Goal: Task Accomplishment & Management: Contribute content

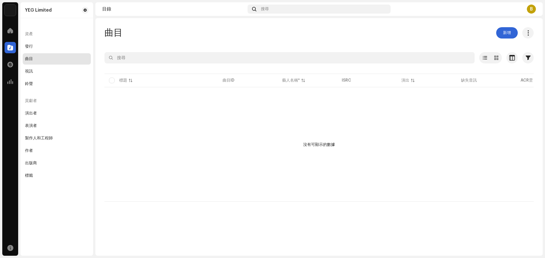
click at [167, 22] on div "曲目 新增 已選取 0 取消所有选择 0 選項 篩選 分發狀態 進行中 未開始 建立日期 開始日期 - 結束日期 October 2025 Su Mo Tu …" at bounding box center [318, 137] width 447 height 238
click at [511, 33] on button "新增" at bounding box center [507, 32] width 22 height 11
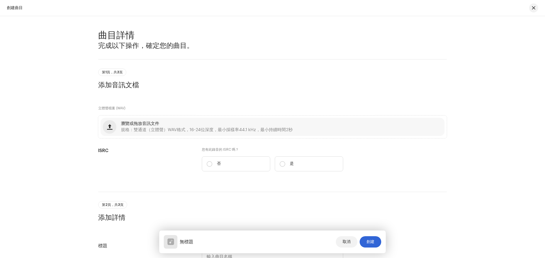
click at [113, 68] on div "第1頁，共3頁 添加音訊文檔" at bounding box center [272, 74] width 348 height 30
drag, startPoint x: 138, startPoint y: 73, endPoint x: 142, endPoint y: 74, distance: 3.6
click at [139, 73] on div "第1頁，共3頁 添加音訊文檔" at bounding box center [272, 79] width 348 height 21
click at [142, 74] on div "第1頁，共3頁 添加音訊文檔" at bounding box center [272, 79] width 348 height 21
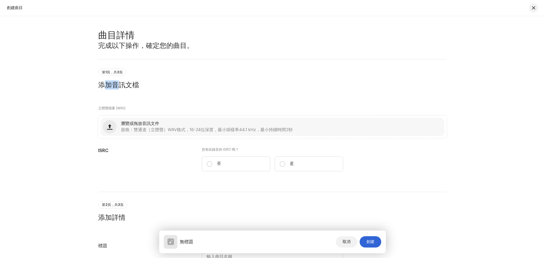
click at [142, 74] on div "第1頁，共3頁 添加音訊文檔" at bounding box center [272, 79] width 348 height 21
click at [145, 47] on h3 "完成以下操作，確定您的曲目。" at bounding box center [272, 45] width 348 height 9
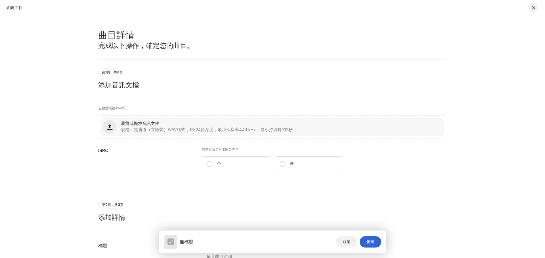
click at [124, 33] on h2 "曲目詳情" at bounding box center [272, 35] width 348 height 11
click at [342, 239] on span "取消" at bounding box center [346, 242] width 8 height 11
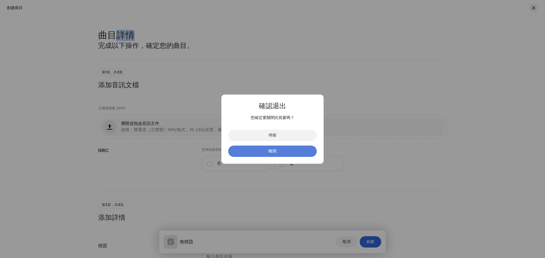
click at [281, 151] on button "離開" at bounding box center [272, 151] width 88 height 11
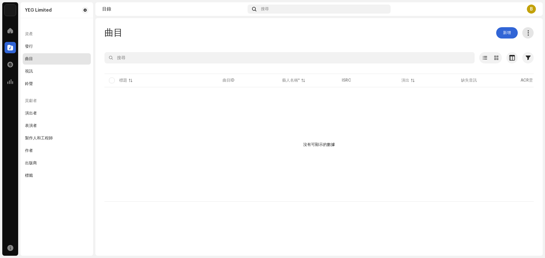
click at [529, 34] on span at bounding box center [527, 33] width 5 height 5
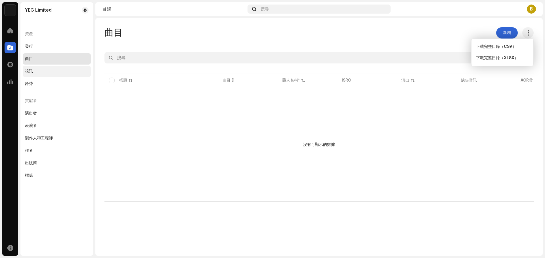
click at [44, 73] on div "視訊" at bounding box center [57, 71] width 64 height 5
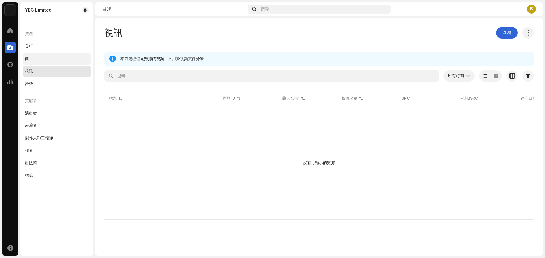
click at [48, 59] on div "曲目" at bounding box center [57, 59] width 64 height 5
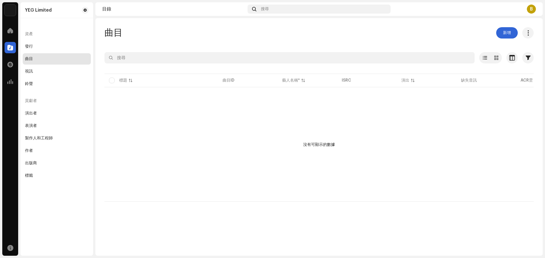
click at [529, 8] on div "B" at bounding box center [530, 9] width 9 height 9
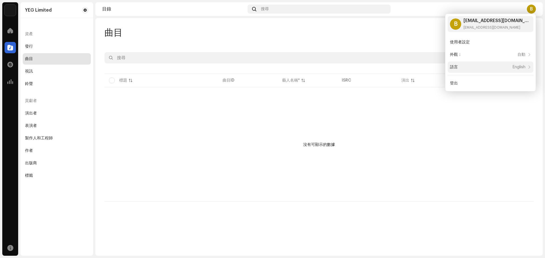
click at [519, 65] on div "語言 English" at bounding box center [490, 67] width 86 height 11
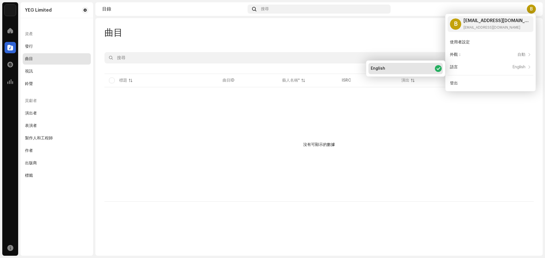
click at [424, 70] on div "English" at bounding box center [405, 68] width 74 height 11
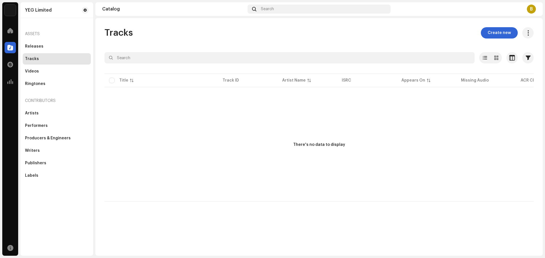
drag, startPoint x: 415, startPoint y: 37, endPoint x: 463, endPoint y: 18, distance: 52.0
click at [417, 37] on div "Tracks Create new" at bounding box center [318, 32] width 429 height 11
